Goal: Information Seeking & Learning: Learn about a topic

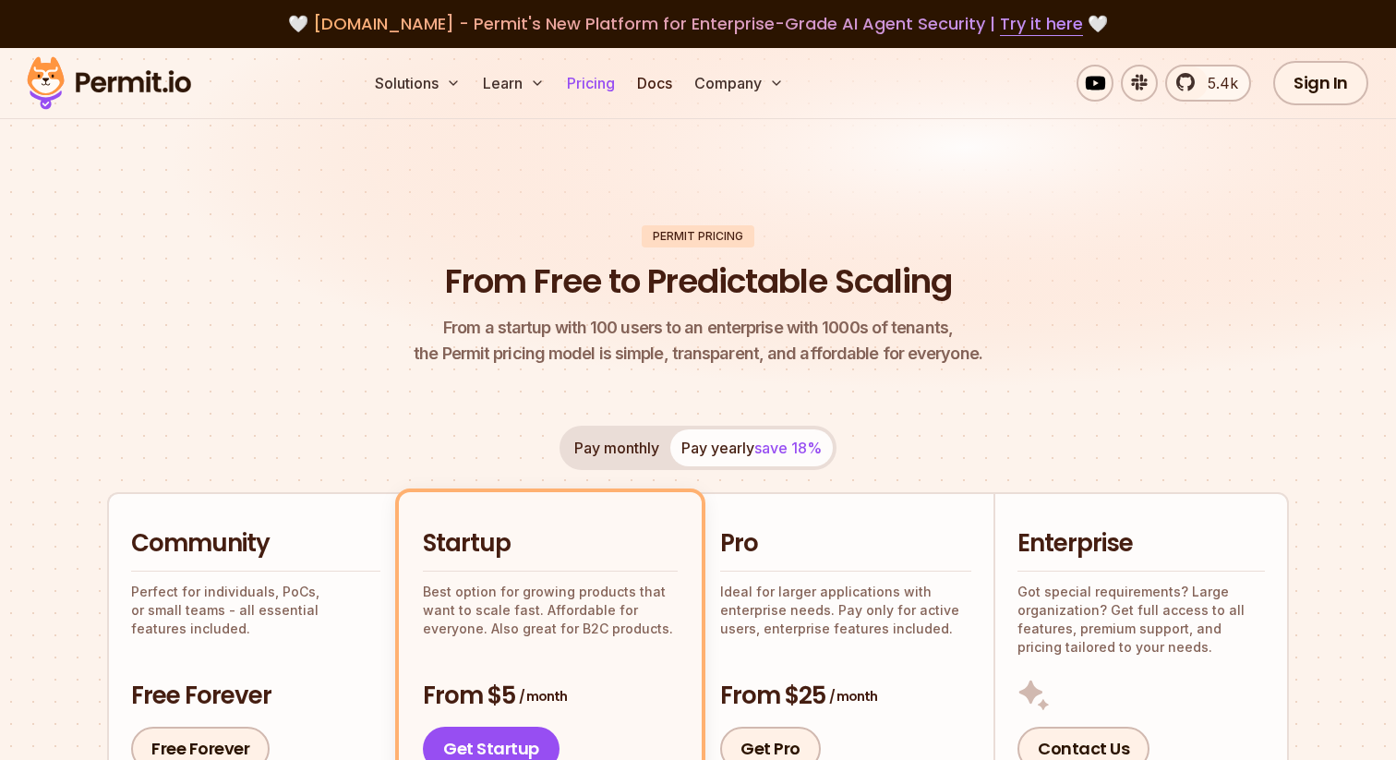
click at [585, 80] on link "Pricing" at bounding box center [591, 83] width 63 height 37
click at [128, 82] on img at bounding box center [108, 83] width 181 height 63
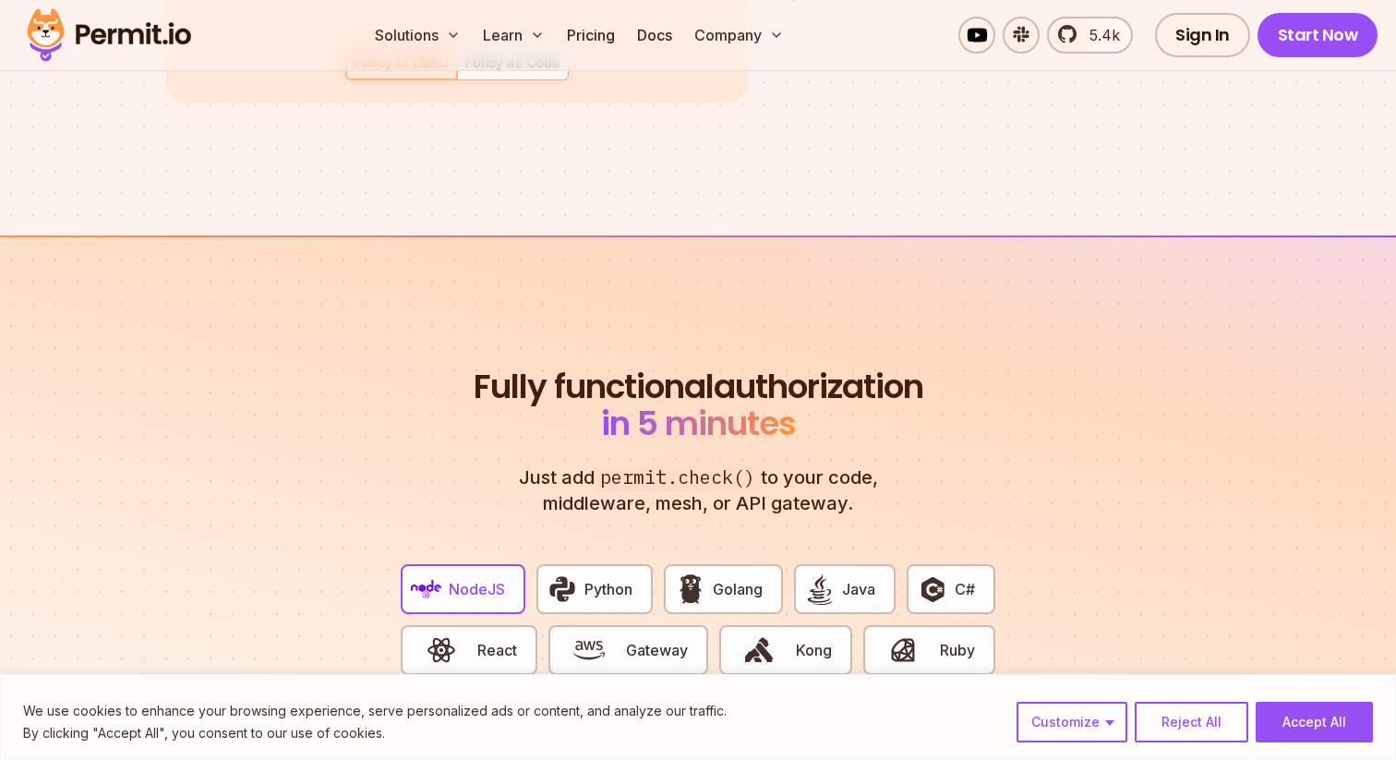
scroll to position [3252, 0]
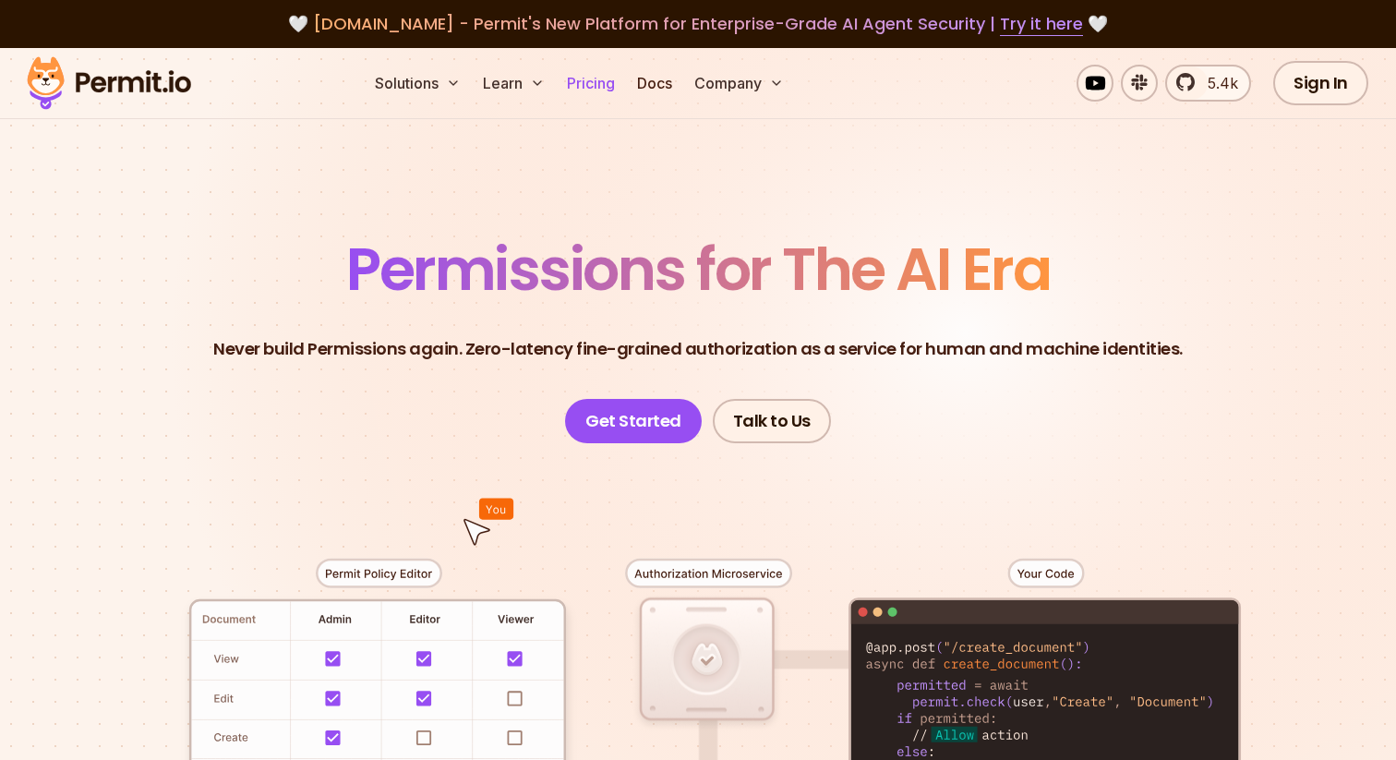
click at [596, 83] on link "Pricing" at bounding box center [591, 83] width 63 height 37
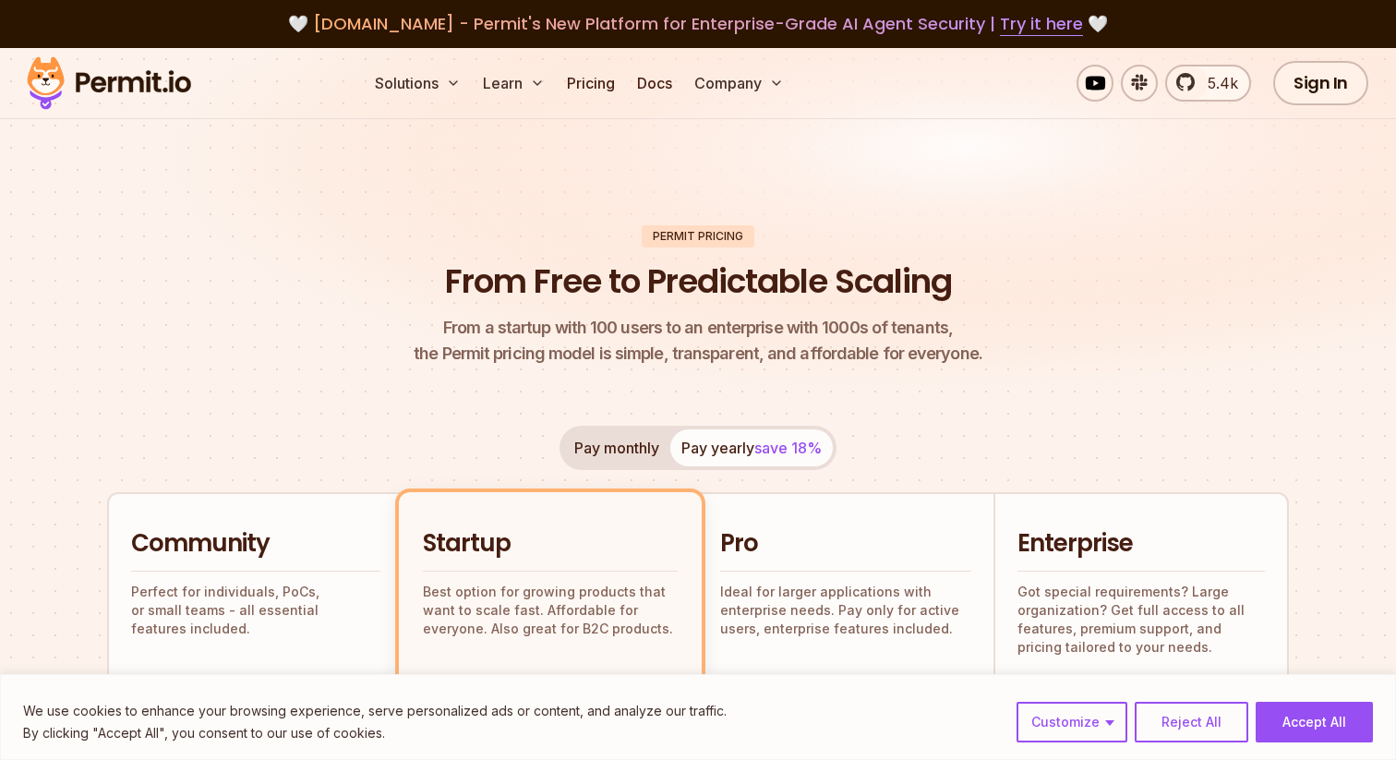
click at [1134, 312] on header "Permit Pricing From Free to Predictable Scaling From a startup with 100 users t…" at bounding box center [698, 296] width 1182 height 142
